Goal: Go to known website: Access a specific website the user already knows

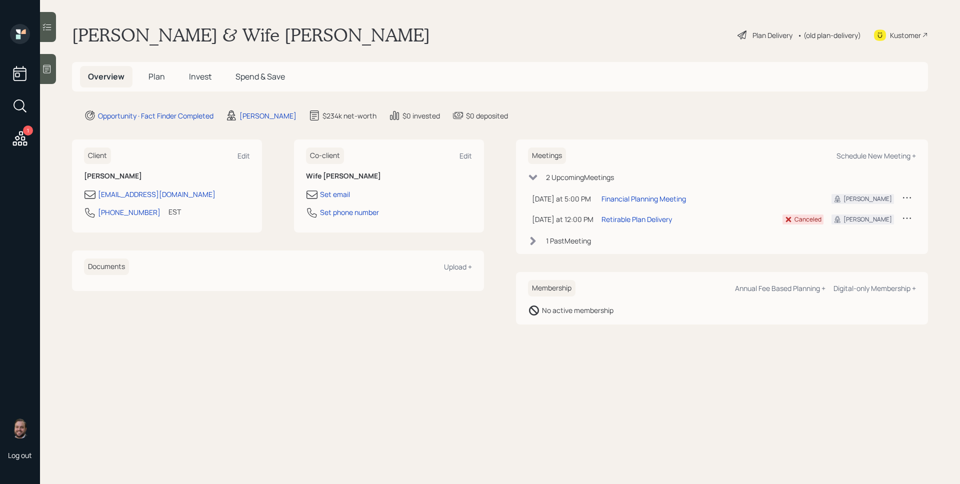
click at [51, 66] on icon at bounding box center [48, 69] width 8 height 9
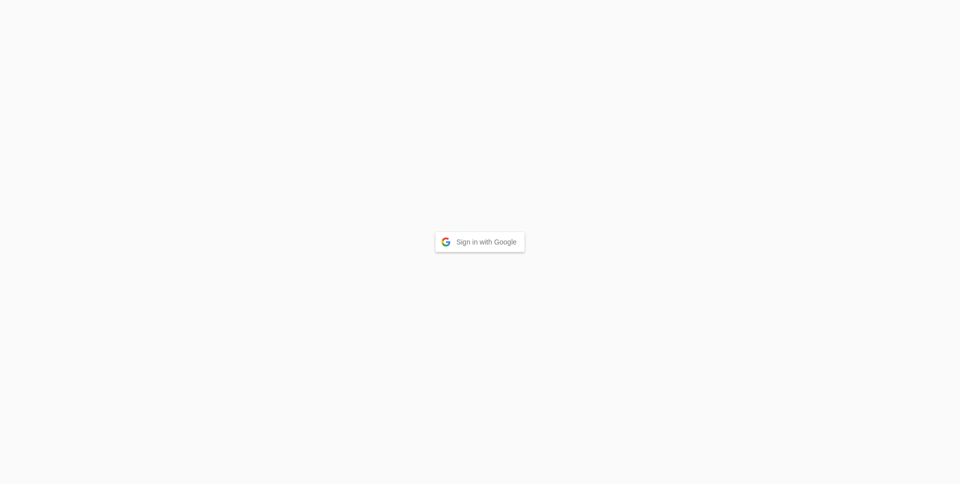
click at [507, 233] on button "Sign in with Google" at bounding box center [481, 242] width 90 height 20
